Goal: Browse casually: Explore the website without a specific task or goal

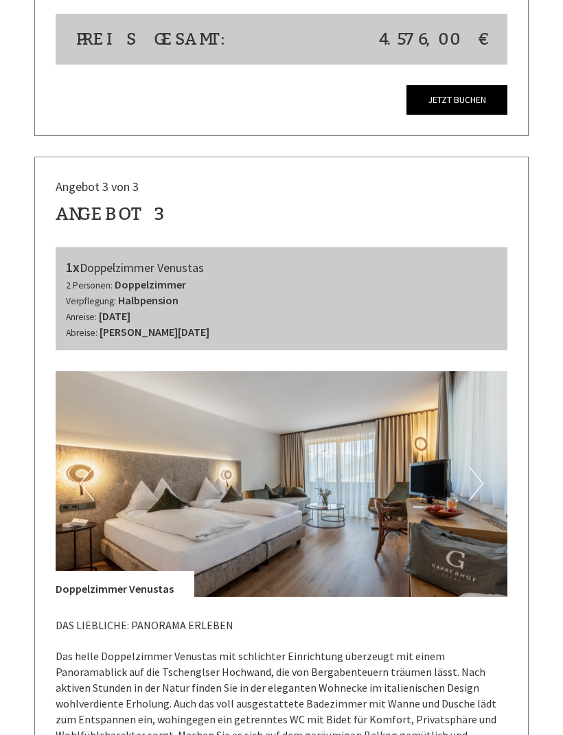
scroll to position [2629, 0]
click at [315, 472] on img at bounding box center [282, 484] width 452 height 226
click at [483, 466] on button "Next" at bounding box center [476, 483] width 14 height 34
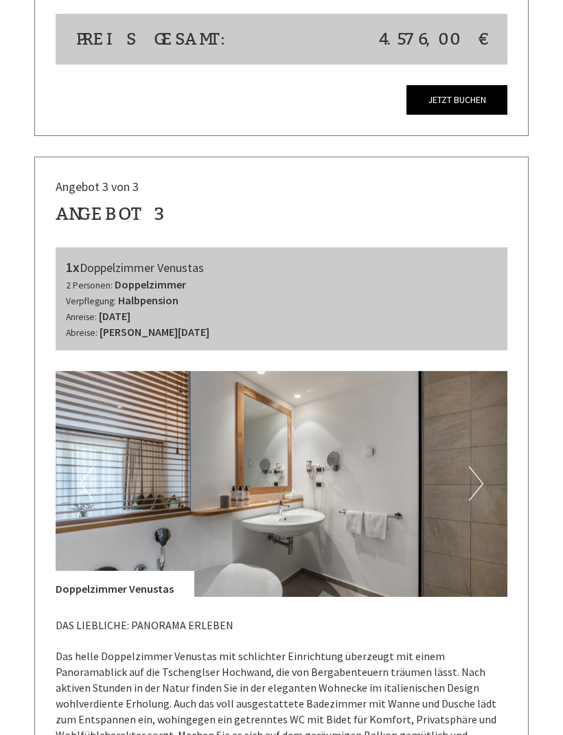
click at [472, 466] on button "Next" at bounding box center [476, 483] width 14 height 34
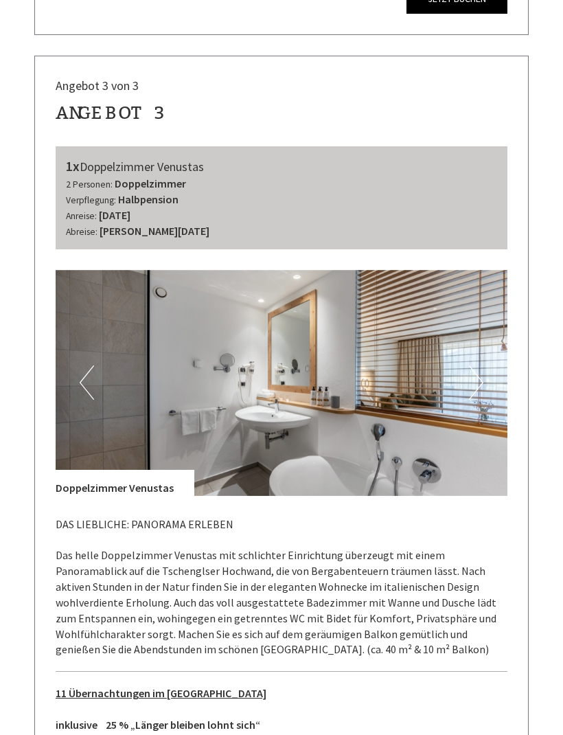
scroll to position [2730, 0]
click at [483, 365] on button "Next" at bounding box center [476, 382] width 14 height 34
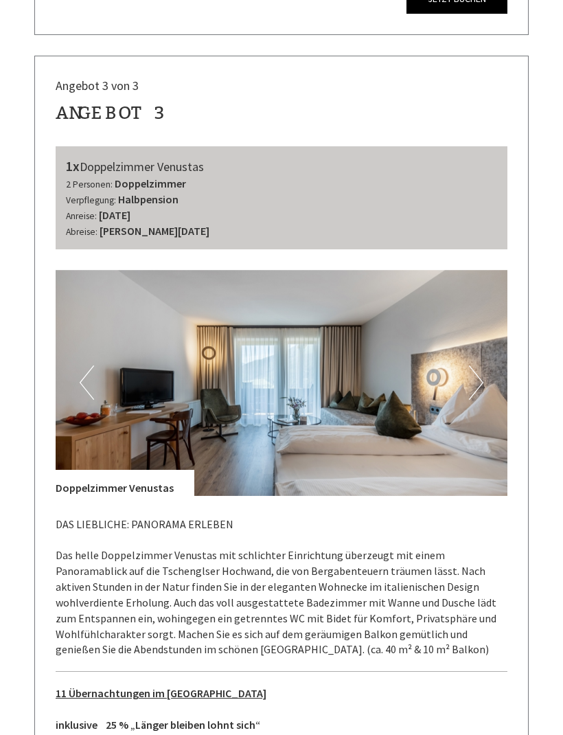
click at [479, 365] on button "Next" at bounding box center [476, 382] width 14 height 34
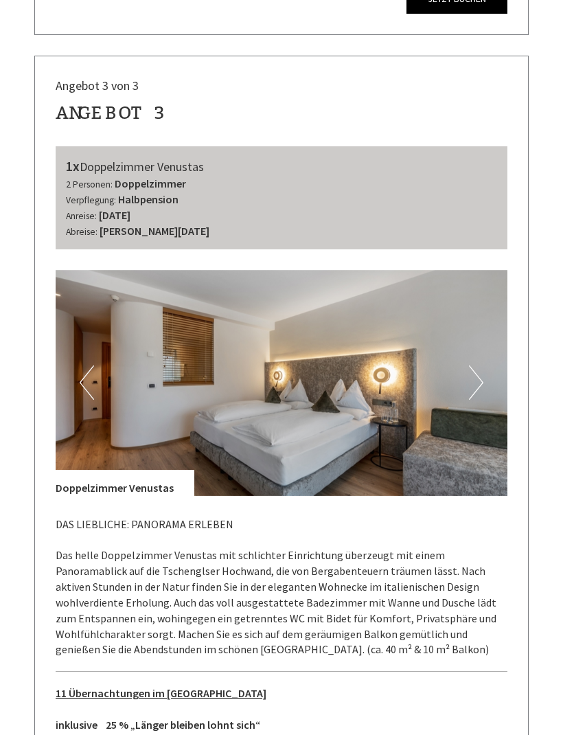
click at [483, 354] on img at bounding box center [282, 383] width 452 height 226
click at [479, 365] on button "Next" at bounding box center [476, 382] width 14 height 34
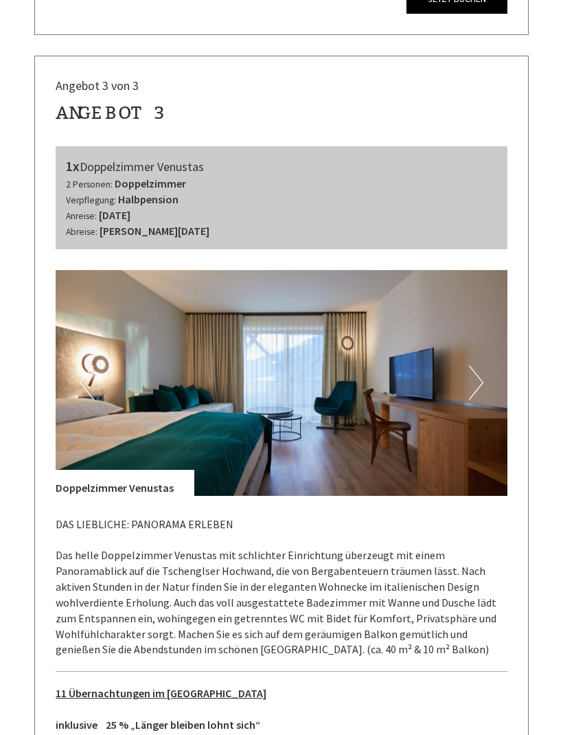
click at [483, 352] on img at bounding box center [282, 383] width 452 height 226
click at [472, 365] on button "Next" at bounding box center [476, 382] width 14 height 34
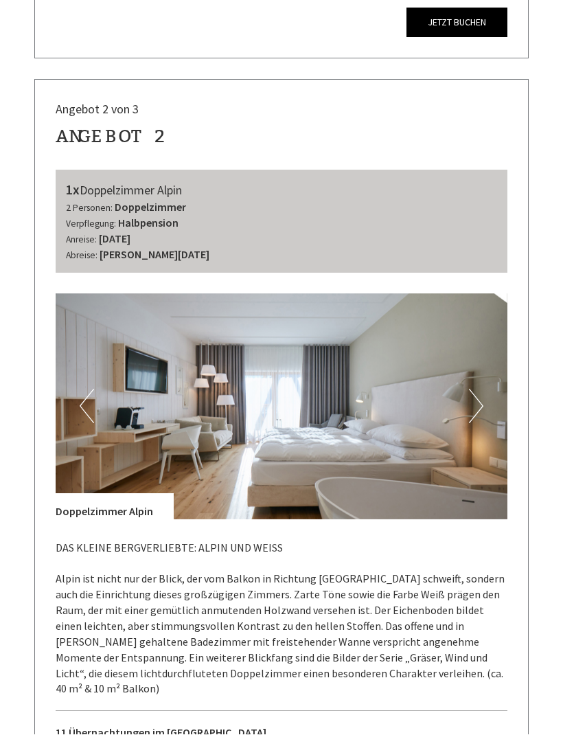
scroll to position [1648, 0]
click at [477, 389] on button "Next" at bounding box center [476, 406] width 14 height 34
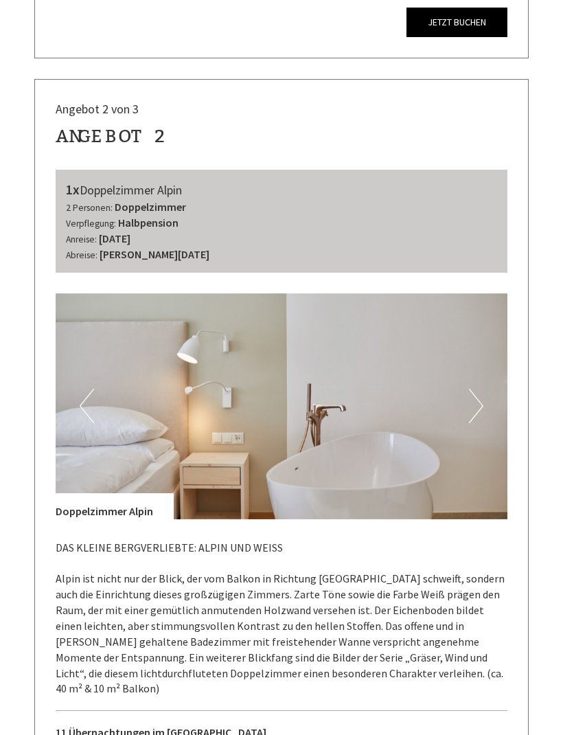
click at [477, 389] on button "Next" at bounding box center [476, 406] width 14 height 34
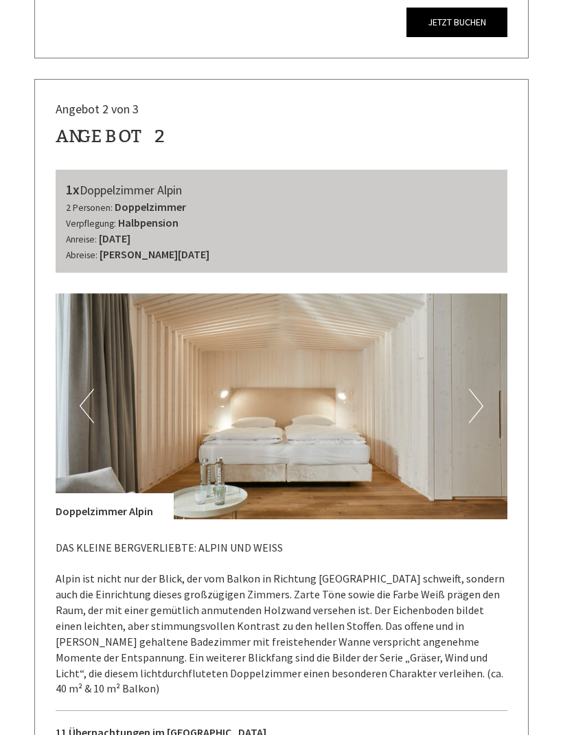
click at [477, 389] on button "Next" at bounding box center [476, 406] width 14 height 34
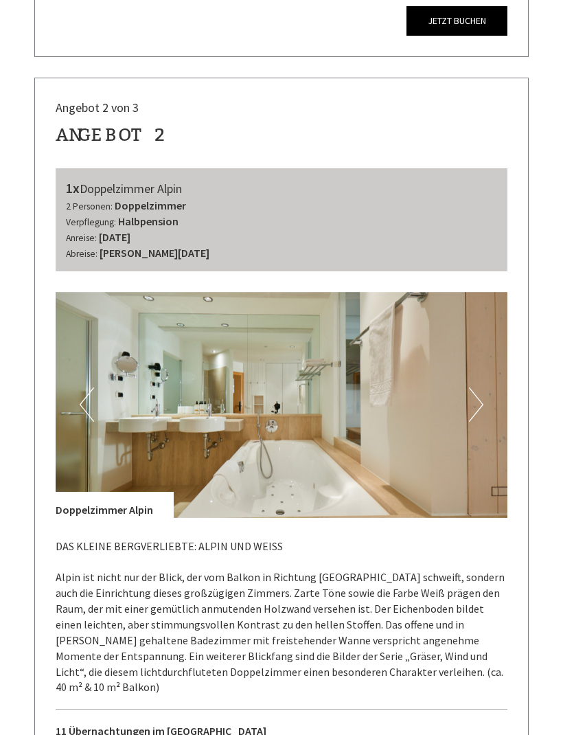
scroll to position [1623, 0]
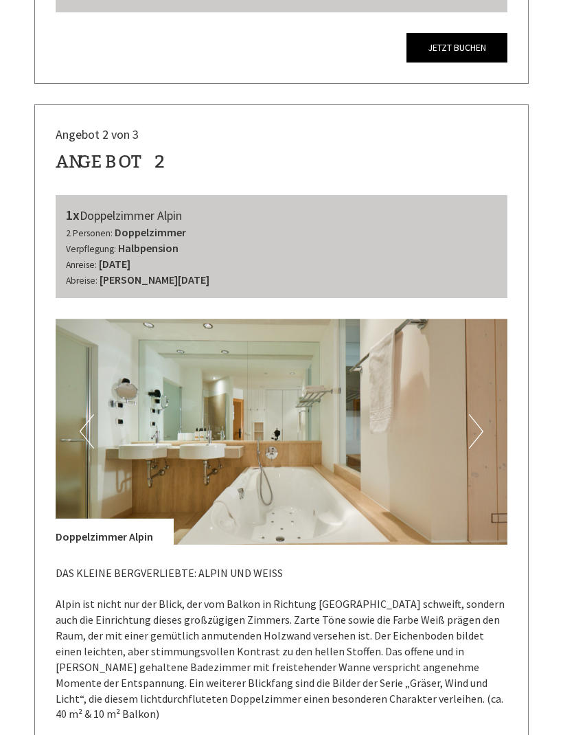
click at [488, 416] on img at bounding box center [282, 432] width 452 height 226
click at [481, 414] on button "Next" at bounding box center [476, 431] width 14 height 34
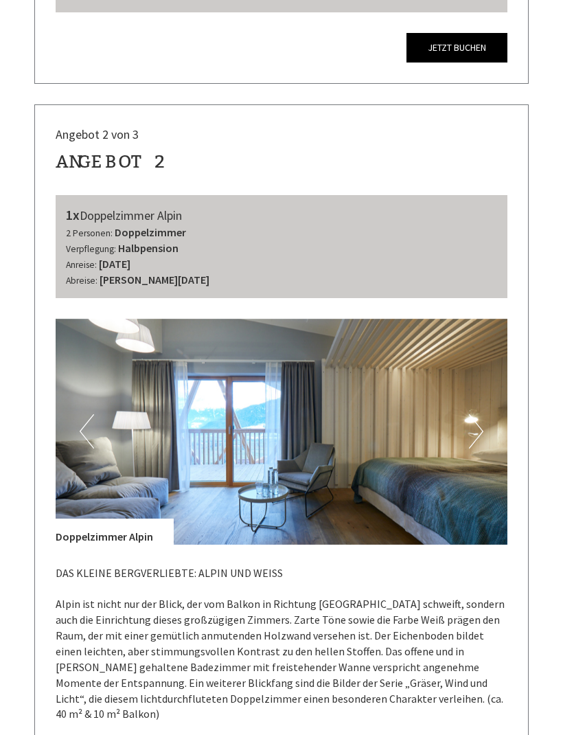
click at [481, 414] on button "Next" at bounding box center [476, 431] width 14 height 34
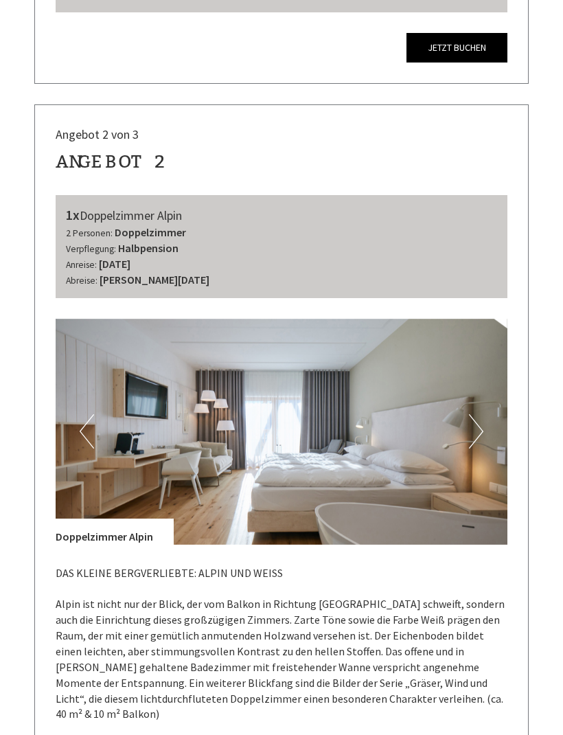
click at [469, 414] on button "Next" at bounding box center [476, 431] width 14 height 34
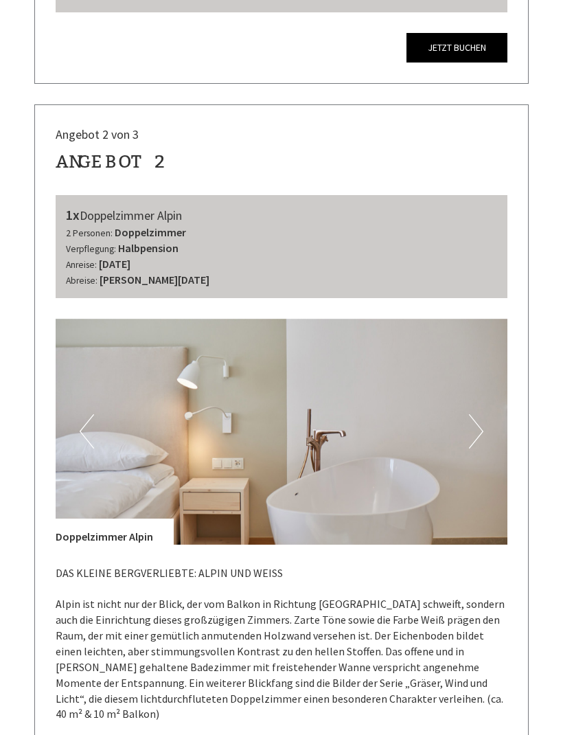
click at [477, 414] on button "Next" at bounding box center [476, 431] width 14 height 34
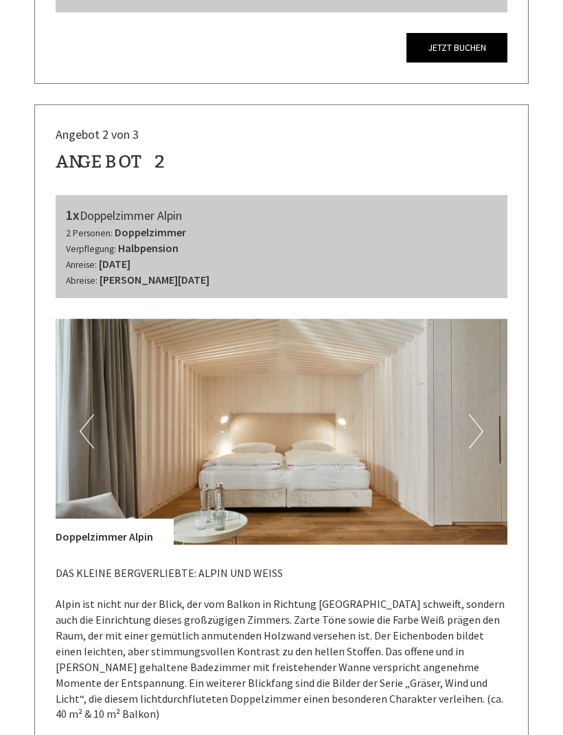
click at [479, 419] on button "Next" at bounding box center [476, 431] width 14 height 34
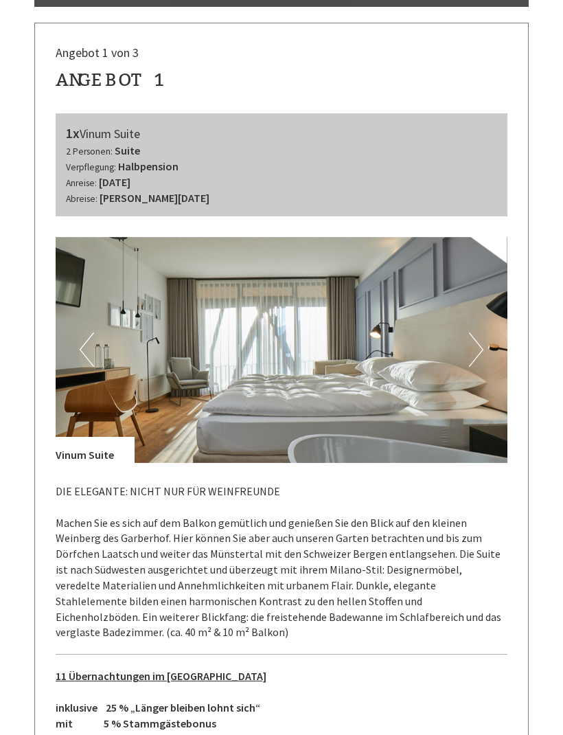
scroll to position [644, 0]
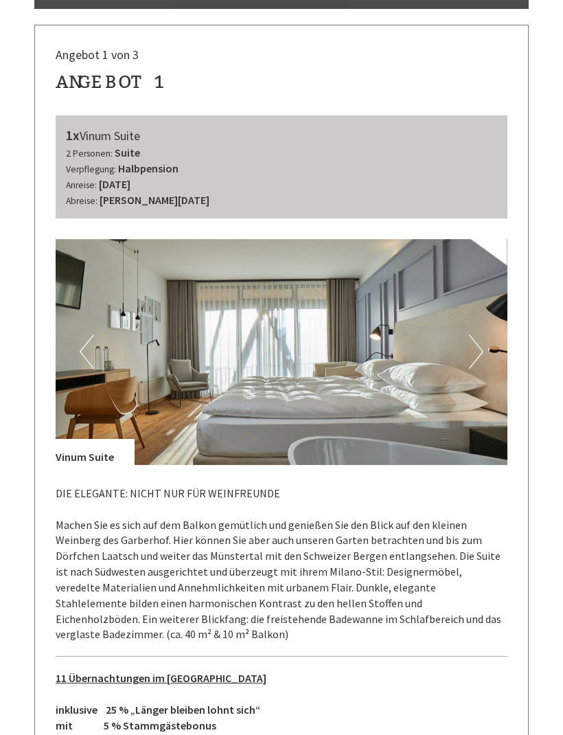
click at [483, 348] on button "Next" at bounding box center [476, 351] width 14 height 34
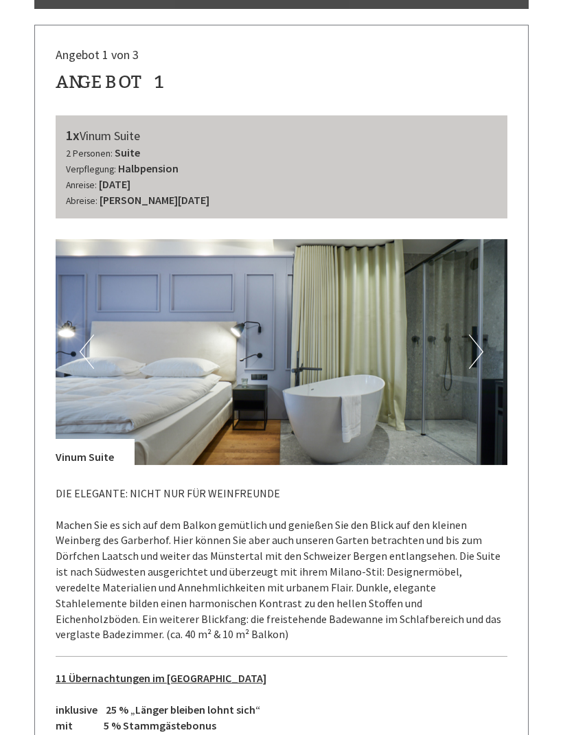
click at [483, 343] on img at bounding box center [282, 352] width 452 height 226
click at [472, 350] on button "Next" at bounding box center [476, 351] width 14 height 34
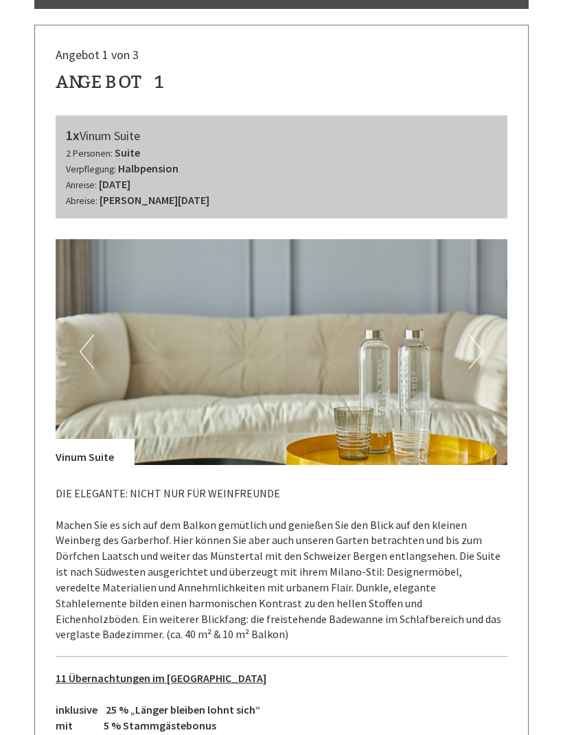
click at [479, 359] on button "Next" at bounding box center [476, 351] width 14 height 34
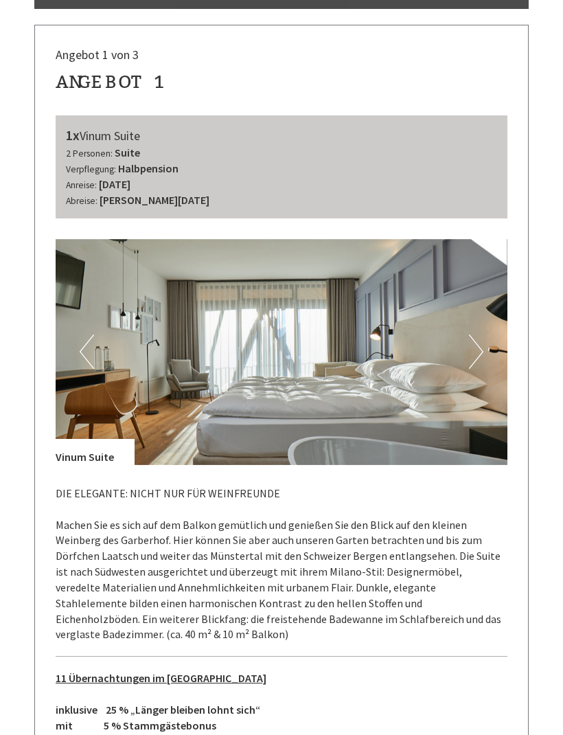
click at [476, 345] on button "Next" at bounding box center [476, 351] width 14 height 34
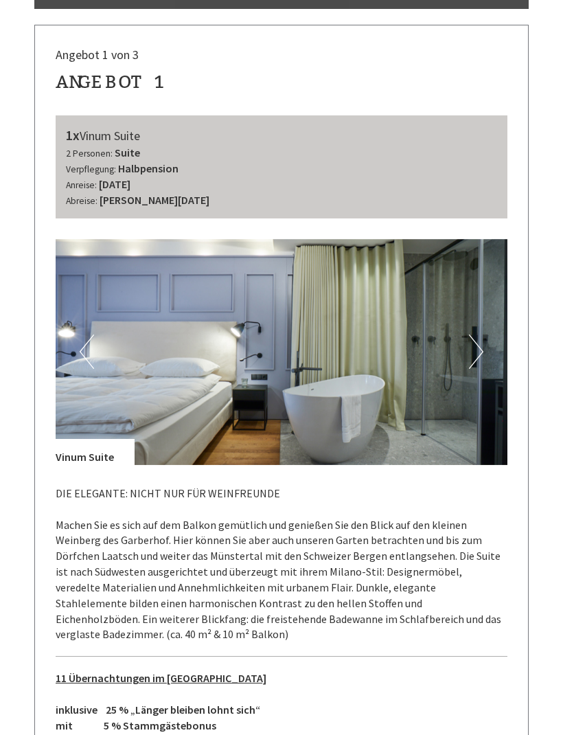
click at [479, 349] on button "Next" at bounding box center [476, 351] width 14 height 34
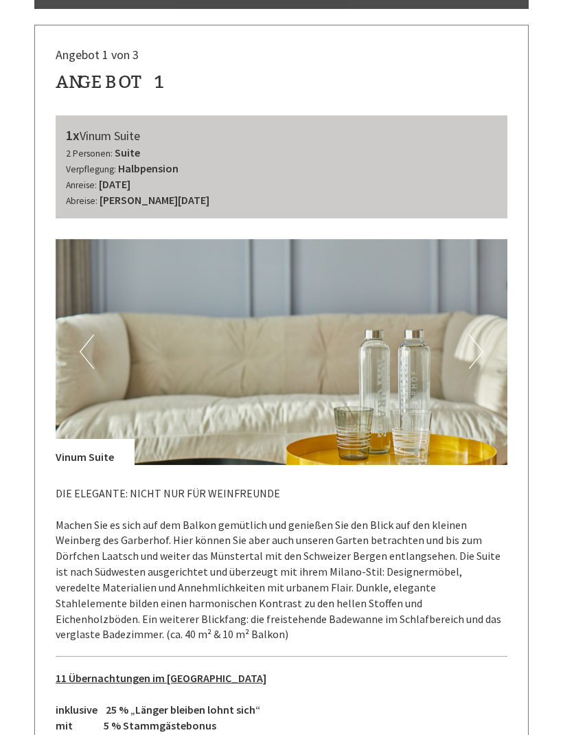
click at [476, 344] on button "Next" at bounding box center [476, 351] width 14 height 34
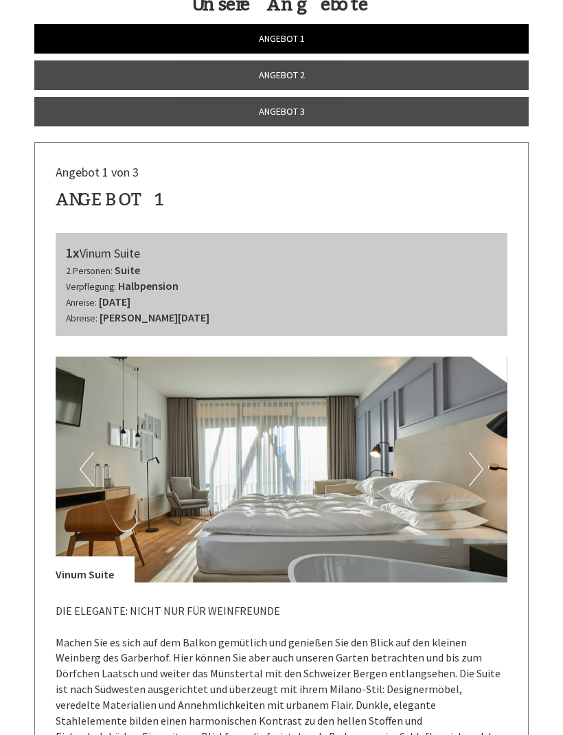
scroll to position [526, 0]
